Goal: Find specific page/section: Find specific page/section

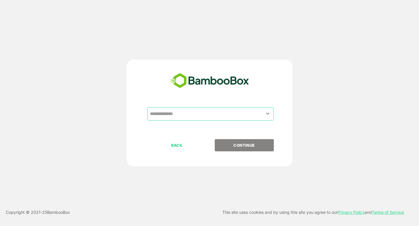
click at [187, 111] on input "text" at bounding box center [210, 113] width 124 height 11
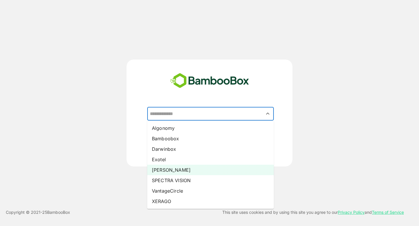
click at [181, 173] on li "[PERSON_NAME]" at bounding box center [210, 170] width 126 height 10
type input "*****"
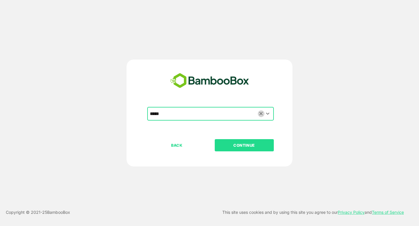
click at [260, 114] on icon "Clear" at bounding box center [261, 114] width 6 height 6
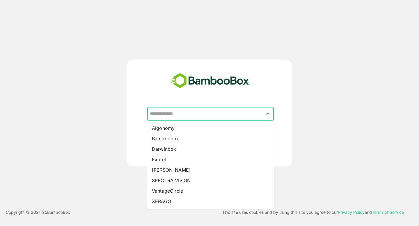
click at [173, 113] on input "text" at bounding box center [210, 113] width 124 height 11
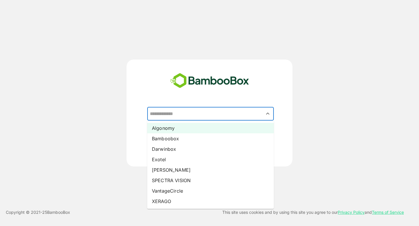
click at [173, 131] on li "Algonomy" at bounding box center [210, 128] width 126 height 10
type input "********"
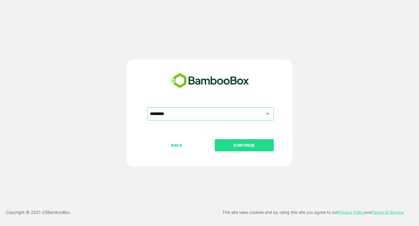
click at [246, 149] on button "CONTINUE" at bounding box center [244, 145] width 59 height 12
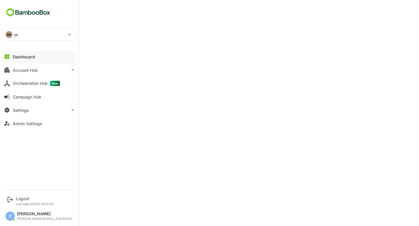
click at [52, 32] on div "OR or" at bounding box center [35, 35] width 65 height 12
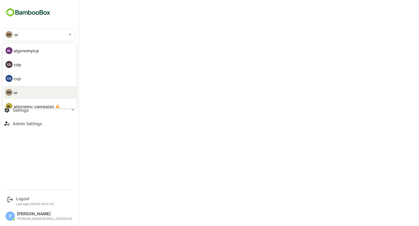
click at [143, 17] on div at bounding box center [209, 113] width 419 height 226
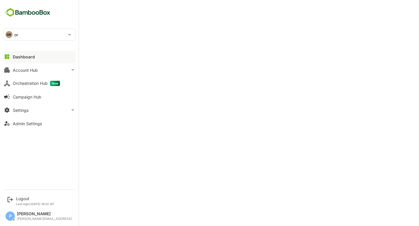
click at [24, 34] on div "OR or" at bounding box center [35, 35] width 65 height 12
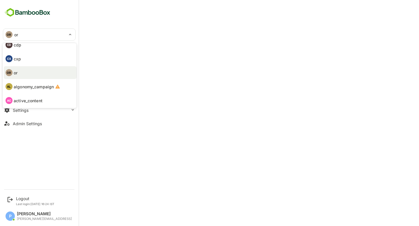
scroll to position [34, 0]
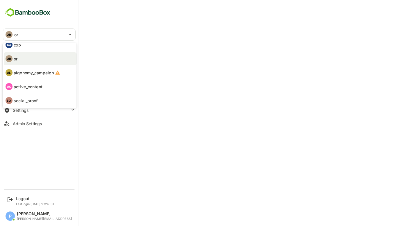
click at [34, 88] on p "active_content" at bounding box center [28, 87] width 29 height 6
type input "**********"
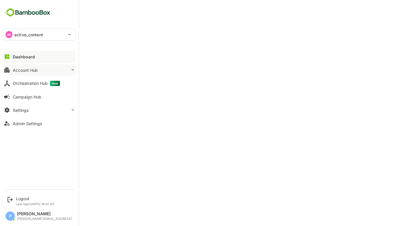
click at [34, 70] on div "Account Hub" at bounding box center [25, 70] width 25 height 5
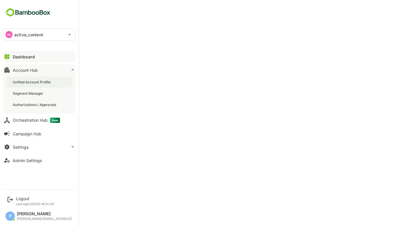
click at [42, 86] on div "Unified Account Profile" at bounding box center [39, 82] width 66 height 11
